Goal: Task Accomplishment & Management: Manage account settings

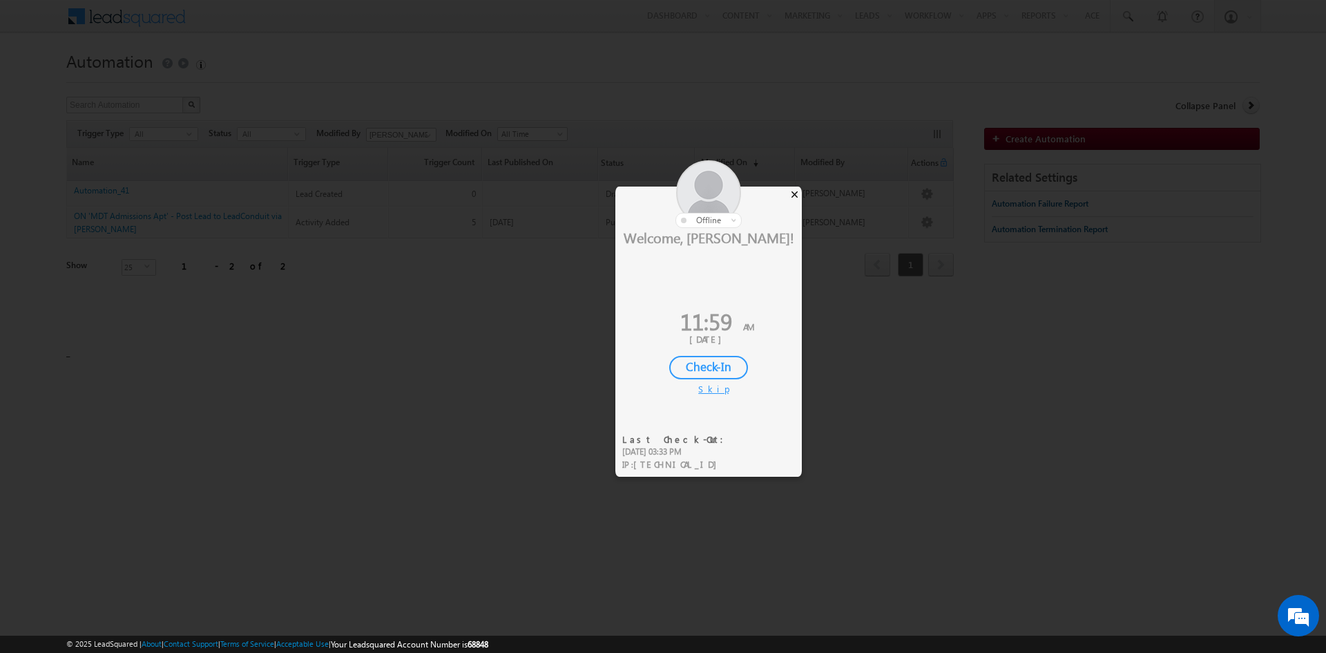
click at [796, 195] on div "×" at bounding box center [794, 194] width 15 height 15
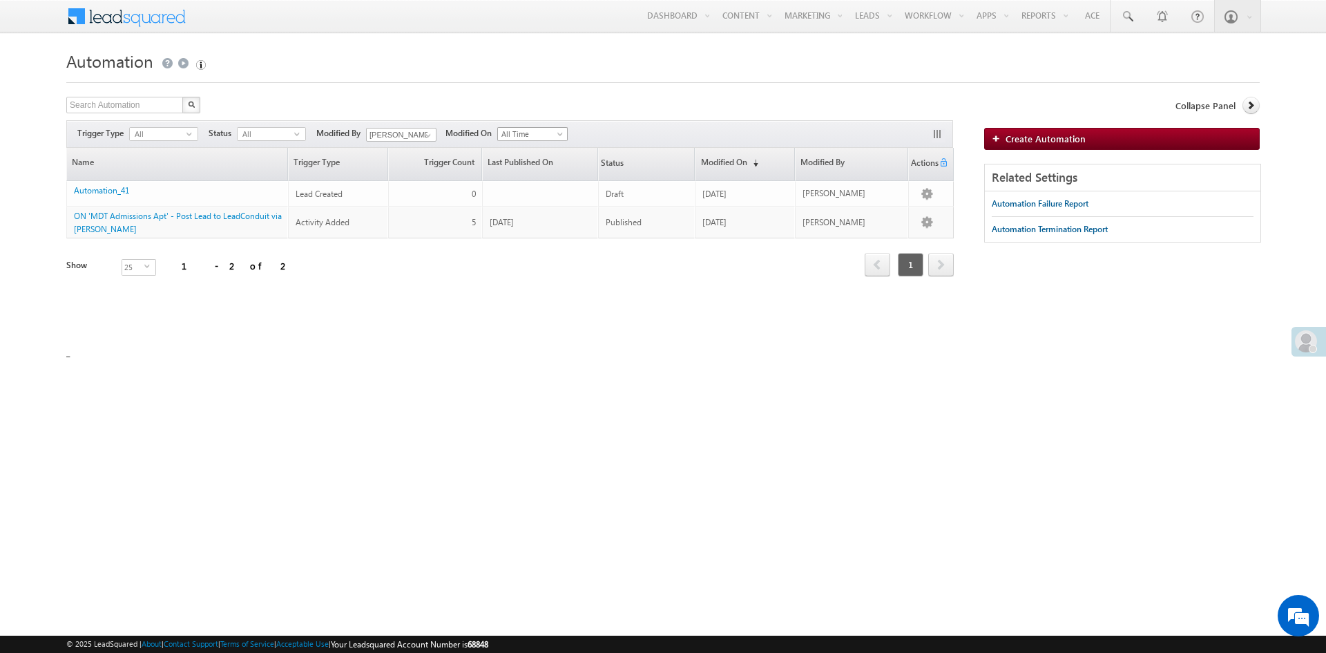
click at [566, 136] on span at bounding box center [561, 136] width 11 height 11
click at [566, 133] on span at bounding box center [561, 136] width 11 height 11
click at [937, 135] on button "button" at bounding box center [939, 135] width 14 height 14
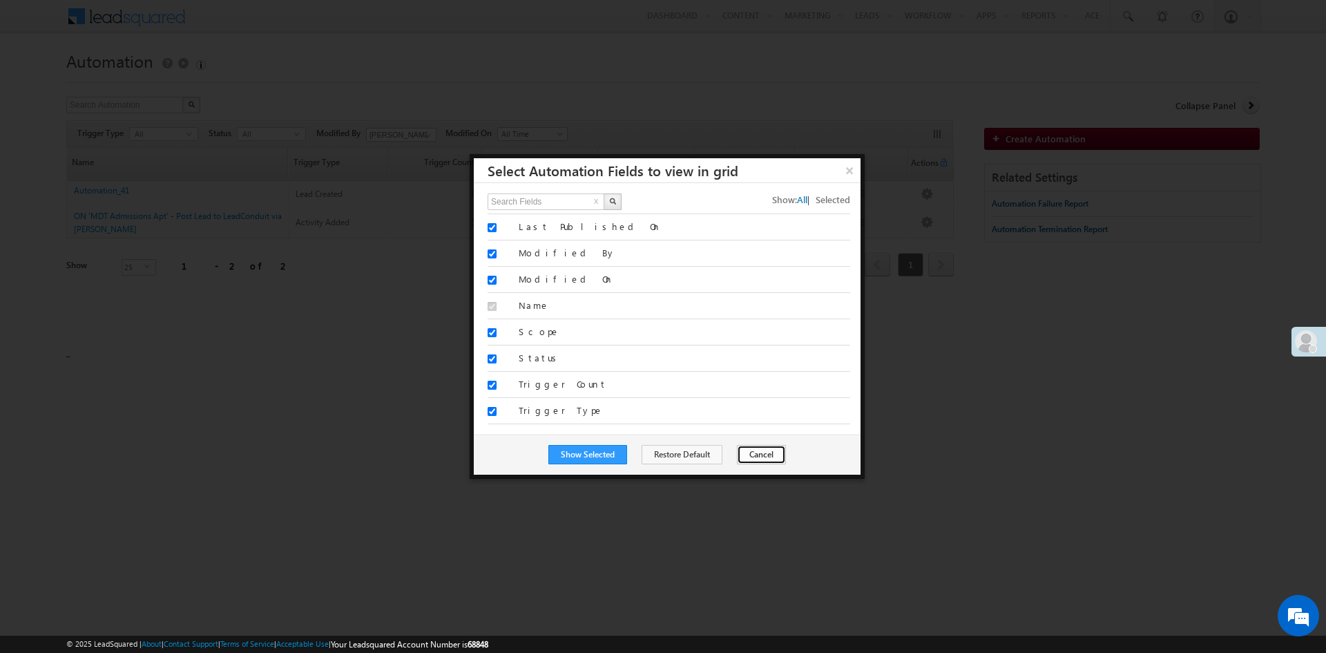
click at [767, 461] on button "Cancel" at bounding box center [761, 454] width 49 height 19
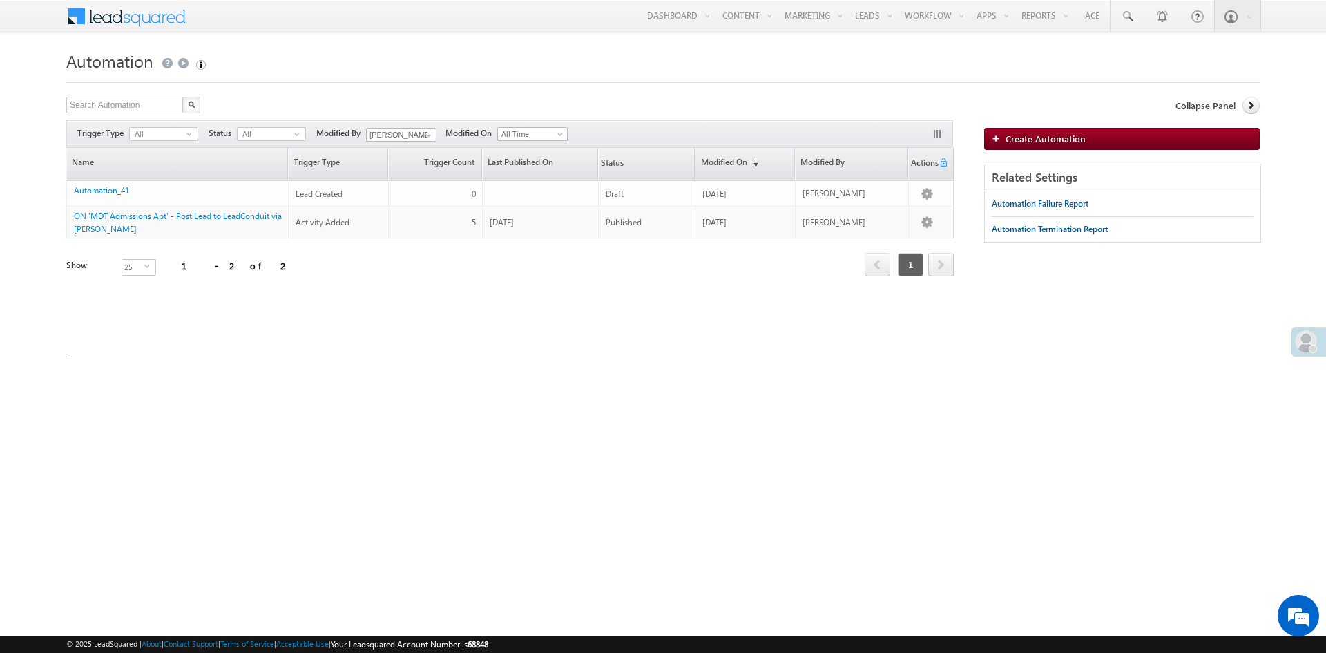
click at [209, 271] on div "Show 25 select 25" at bounding box center [177, 268] width 222 height 19
click at [298, 294] on div "Refresh first prev 1 next last 1 - 2 of 2 Has Send Email Name Trigger Type Scop…" at bounding box center [510, 223] width 888 height 150
click at [815, 289] on div "Refresh first prev 1 next last 1 - 2 of 2 Has Send Email Name Trigger Type Scop…" at bounding box center [510, 223] width 888 height 150
click at [432, 136] on span at bounding box center [428, 135] width 11 height 11
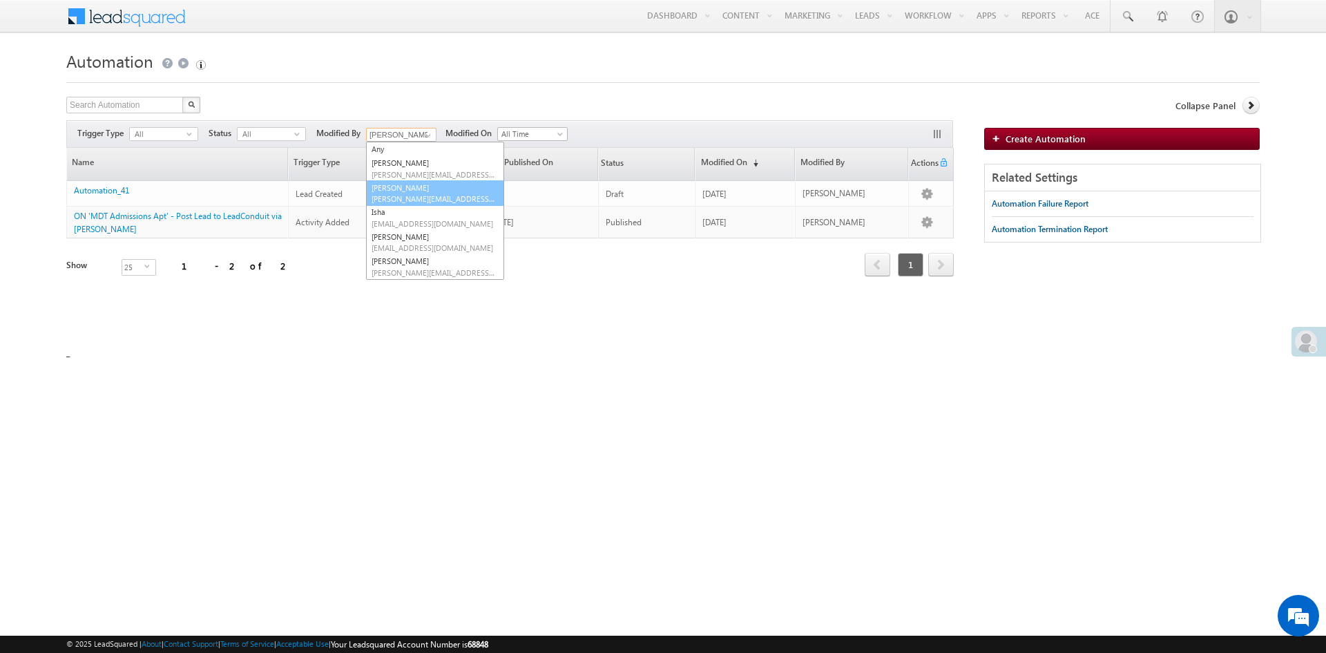
click at [425, 197] on span "[PERSON_NAME][EMAIL_ADDRESS][DOMAIN_NAME]" at bounding box center [434, 198] width 124 height 10
type input "[PERSON_NAME]"
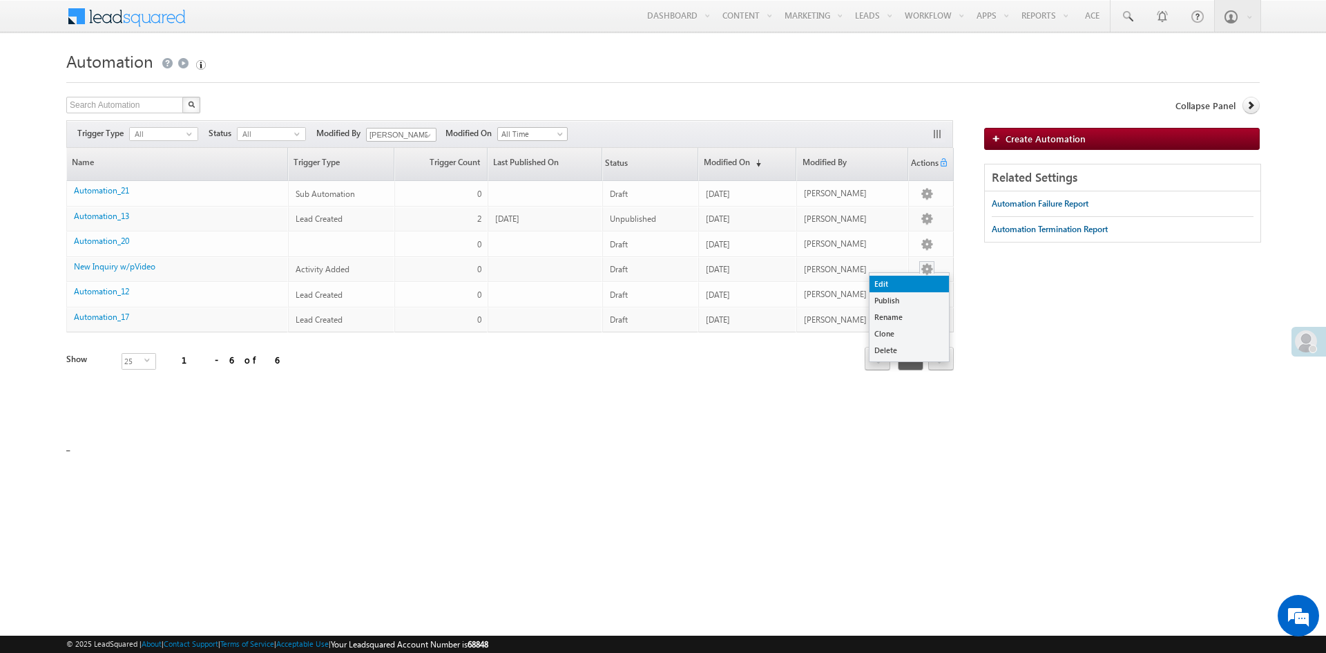
click at [916, 280] on link "Edit" at bounding box center [909, 284] width 79 height 17
